Goal: Information Seeking & Learning: Understand process/instructions

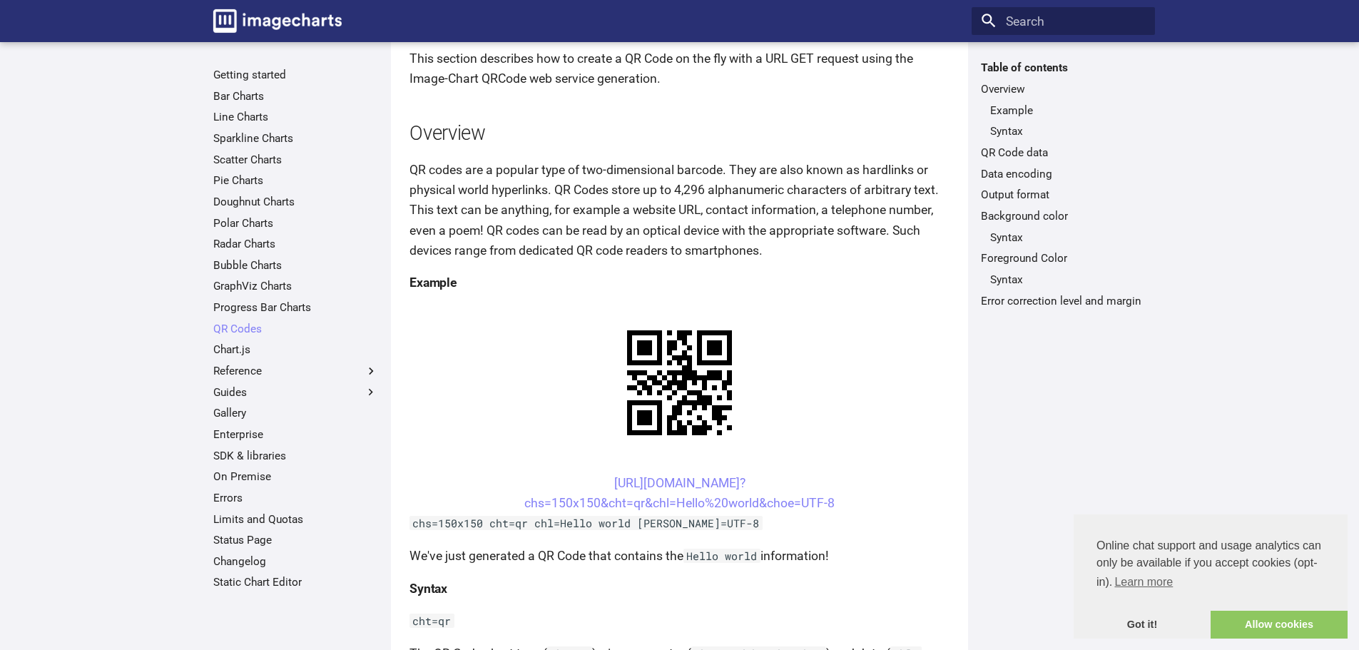
scroll to position [98, 0]
drag, startPoint x: 874, startPoint y: 370, endPoint x: 562, endPoint y: 343, distance: 313.0
click at [562, 472] on center "https://image-charts.com/chart? chs=150x150&cht=qr&chl=Hello%20world&choe=UTF-8" at bounding box center [680, 492] width 540 height 40
click at [676, 475] on link "https://image-charts.com/chart? chs=150x150&cht=qr&chl=Hello%20world&choe=UTF-8" at bounding box center [679, 492] width 310 height 34
click at [502, 472] on center "https://image-charts.com/chart? chs=150x150&cht=qr&chl=Hello%20world&choe=UTF-8" at bounding box center [680, 492] width 540 height 40
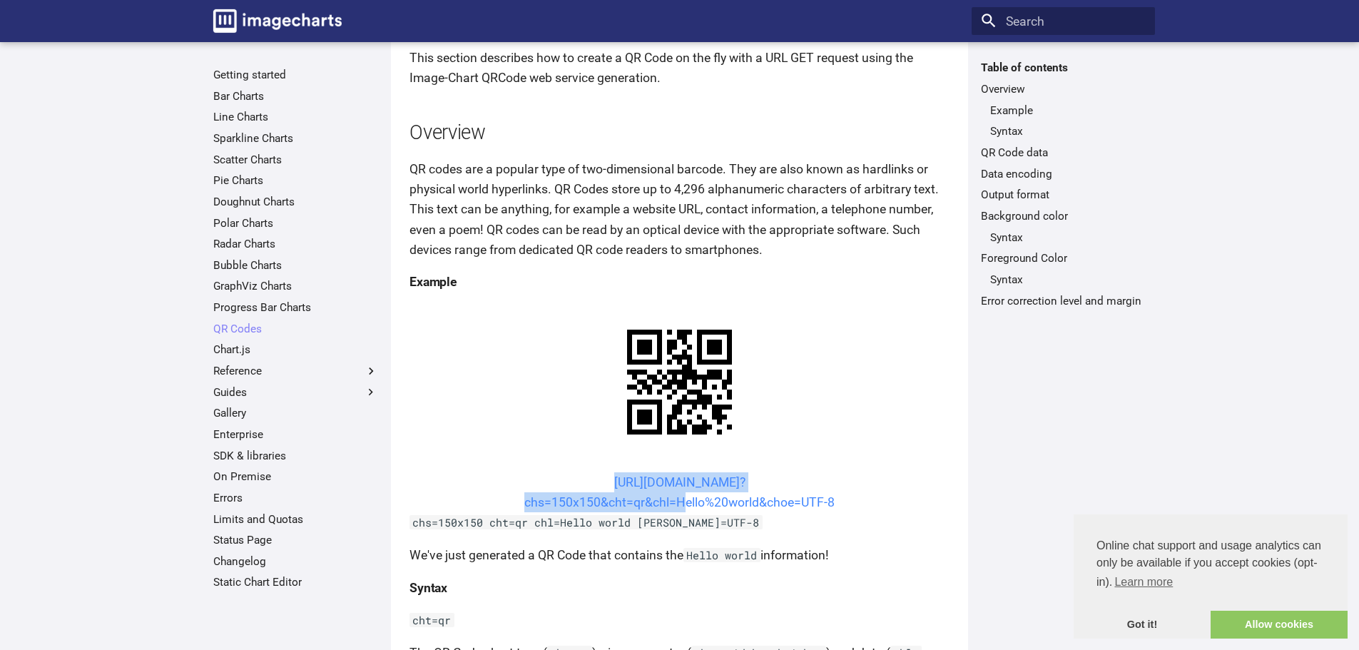
drag, startPoint x: 556, startPoint y: 333, endPoint x: 677, endPoint y: 367, distance: 126.2
copy link "https://image-charts.com/chart? chs=150x150&cht=qr&chl="
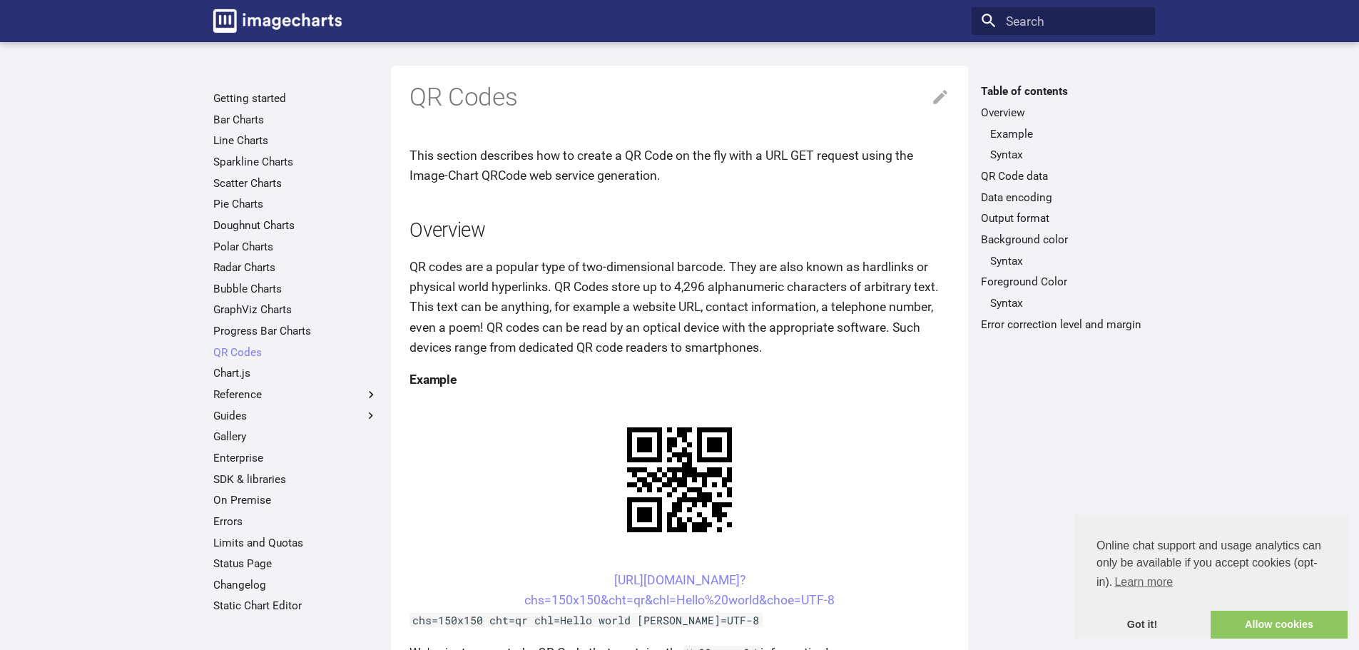
scroll to position [98, 0]
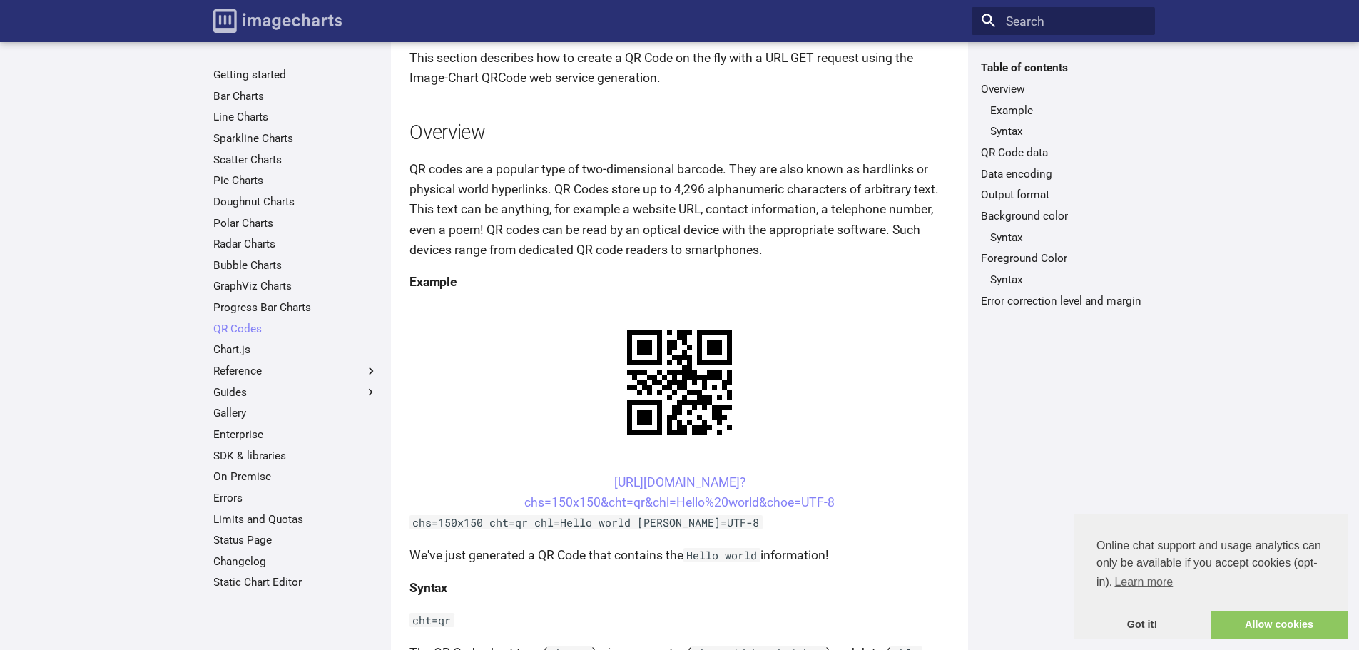
click at [292, 11] on img "Image-Charts documentation" at bounding box center [277, 21] width 128 height 24
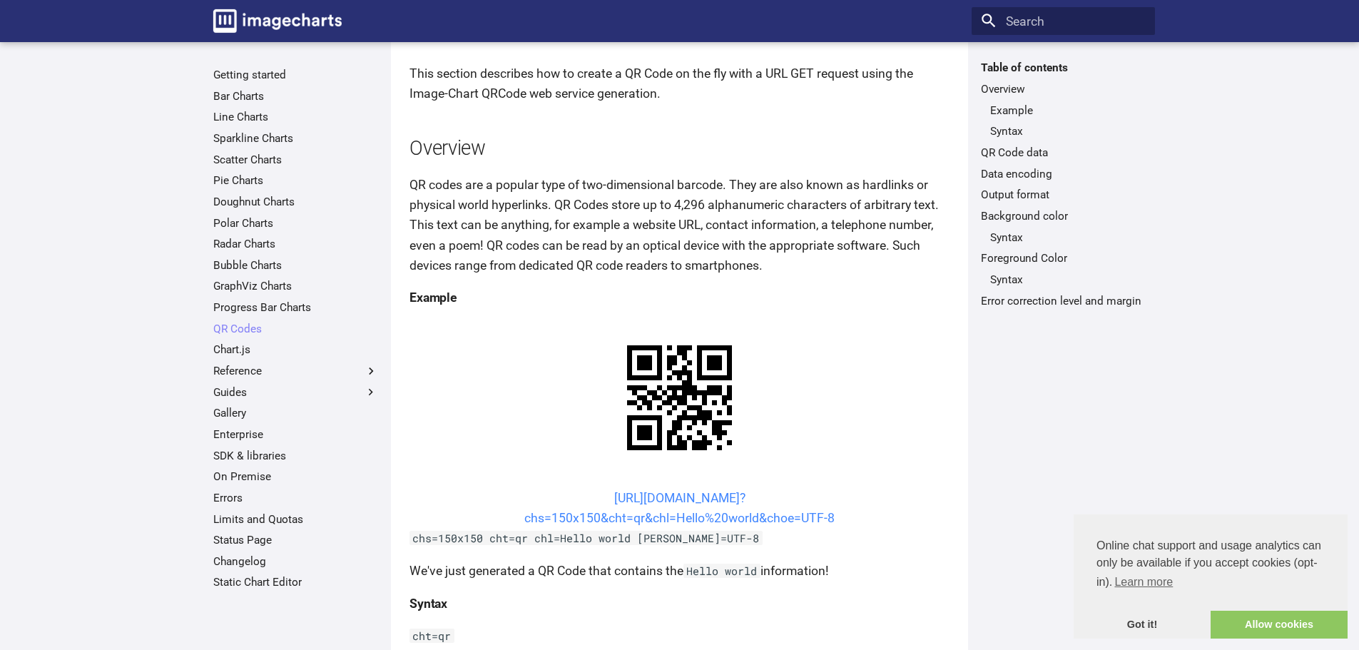
scroll to position [83, 0]
drag, startPoint x: 566, startPoint y: 350, endPoint x: 686, endPoint y: 355, distance: 120.0
click at [567, 487] on center "https://image-charts.com/chart? chs=150x150&cht=qr&chl=Hello%20world&choe=UTF-8" at bounding box center [680, 507] width 540 height 40
drag, startPoint x: 567, startPoint y: 359, endPoint x: 664, endPoint y: 391, distance: 101.5
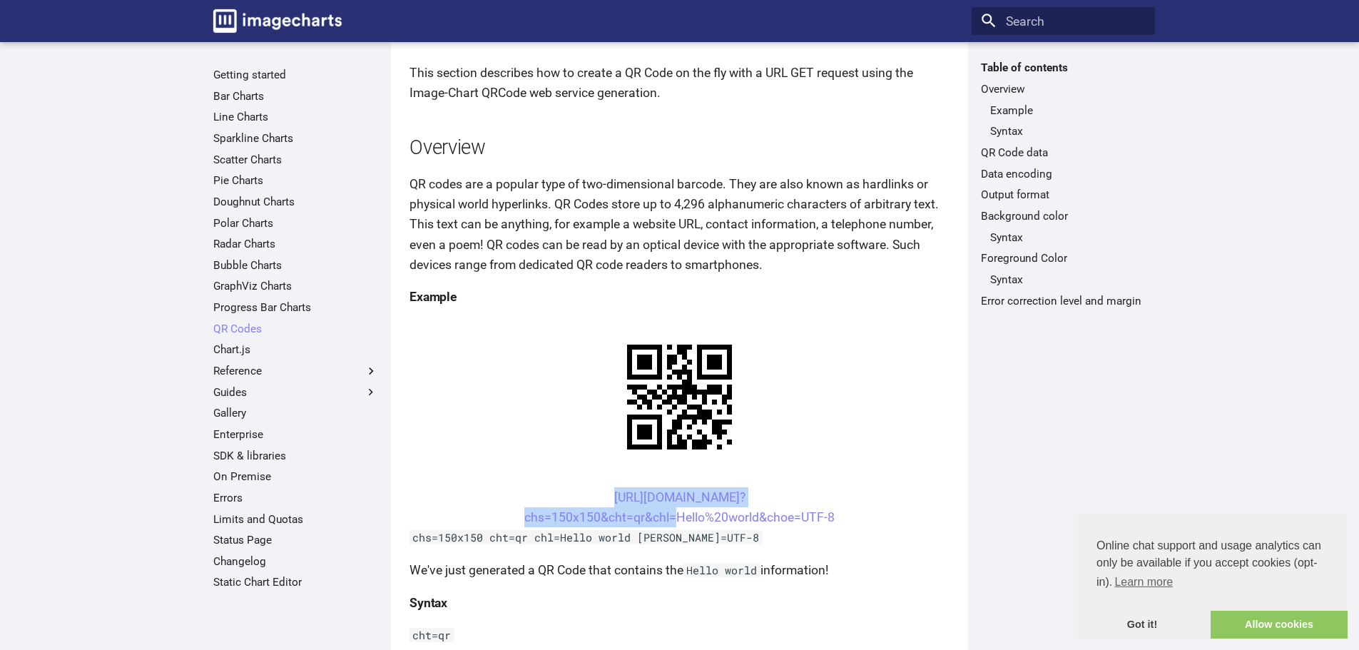
click at [664, 487] on center "https://image-charts.com/chart? chs=150x150&cht=qr&chl=Hello%20world&choe=UTF-8" at bounding box center [680, 507] width 540 height 40
